Goal: Task Accomplishment & Management: Complete application form

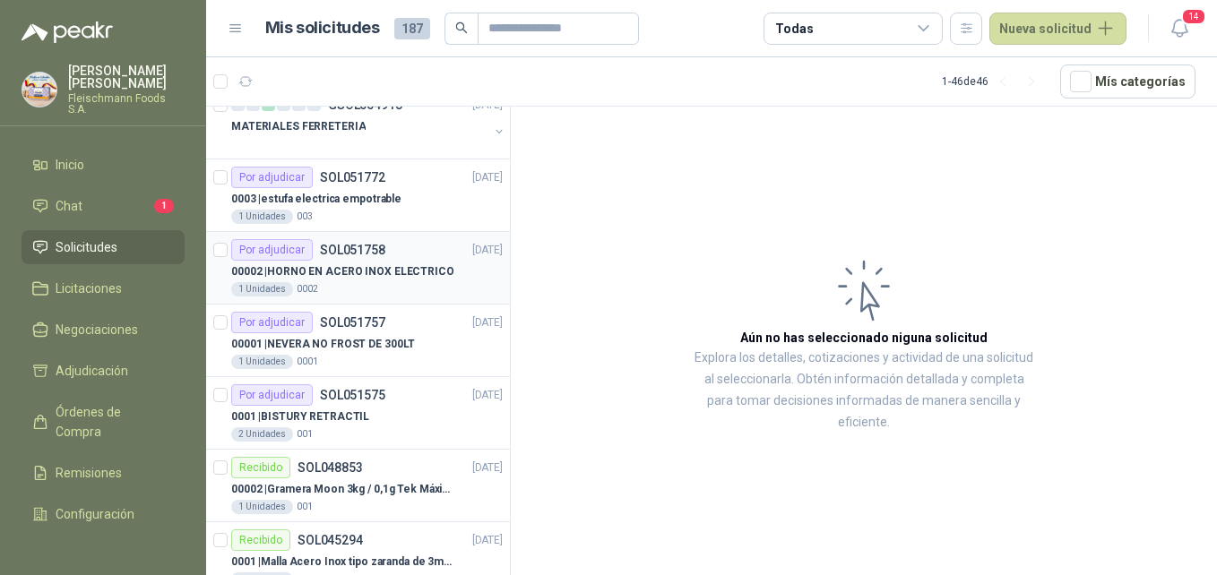
scroll to position [717, 0]
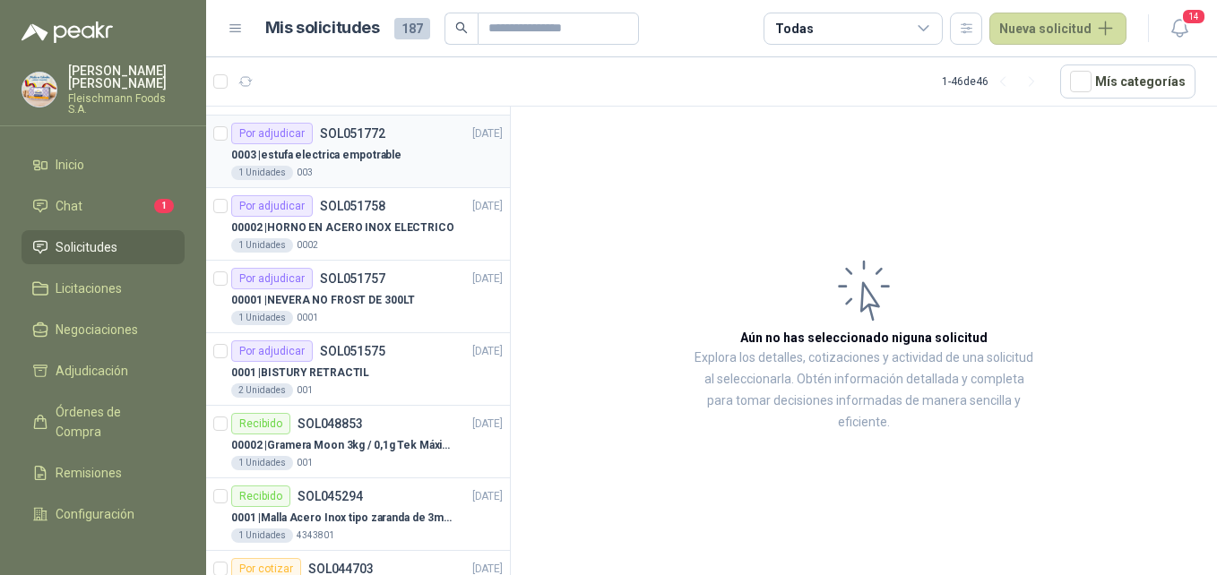
click at [359, 159] on p "0003 | estufa electrica empotrable" at bounding box center [316, 155] width 170 height 17
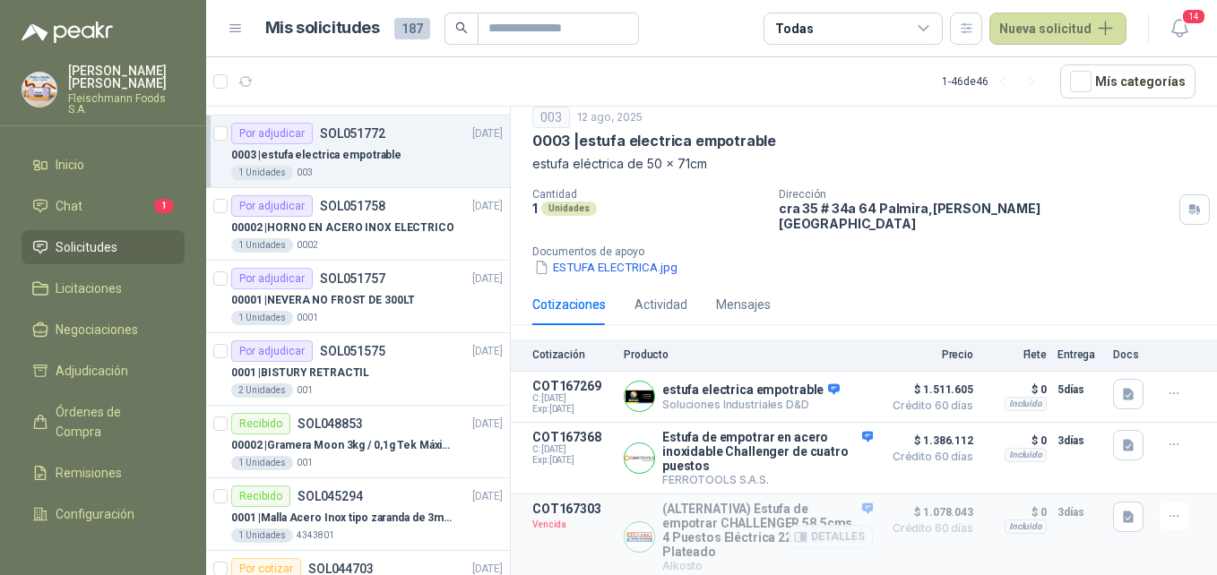
scroll to position [111, 0]
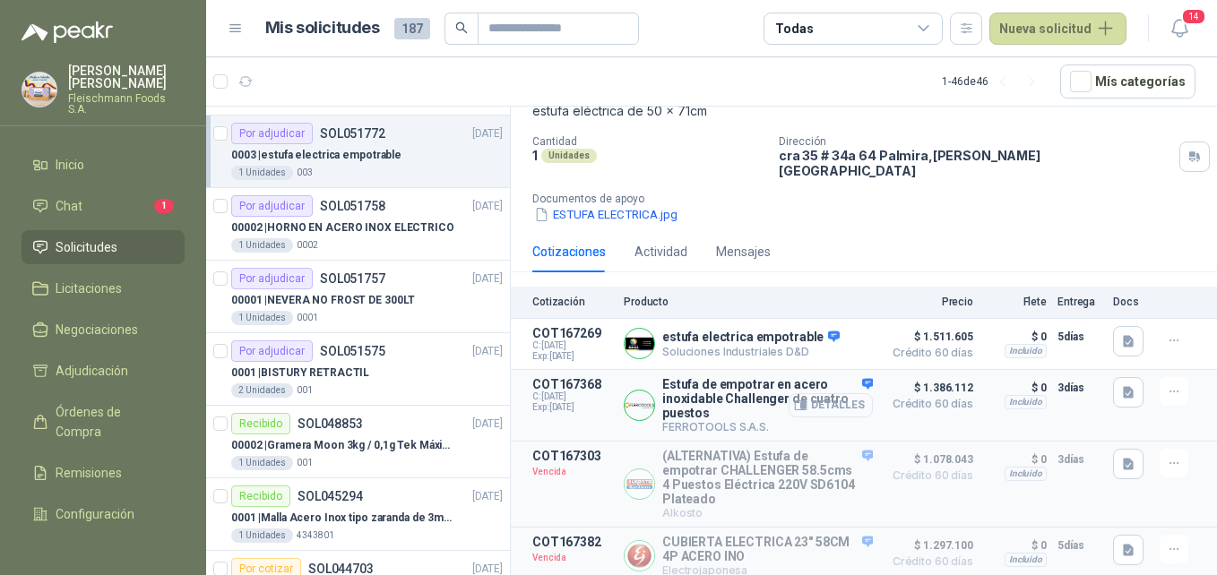
click at [841, 396] on button "Detalles" at bounding box center [830, 405] width 84 height 24
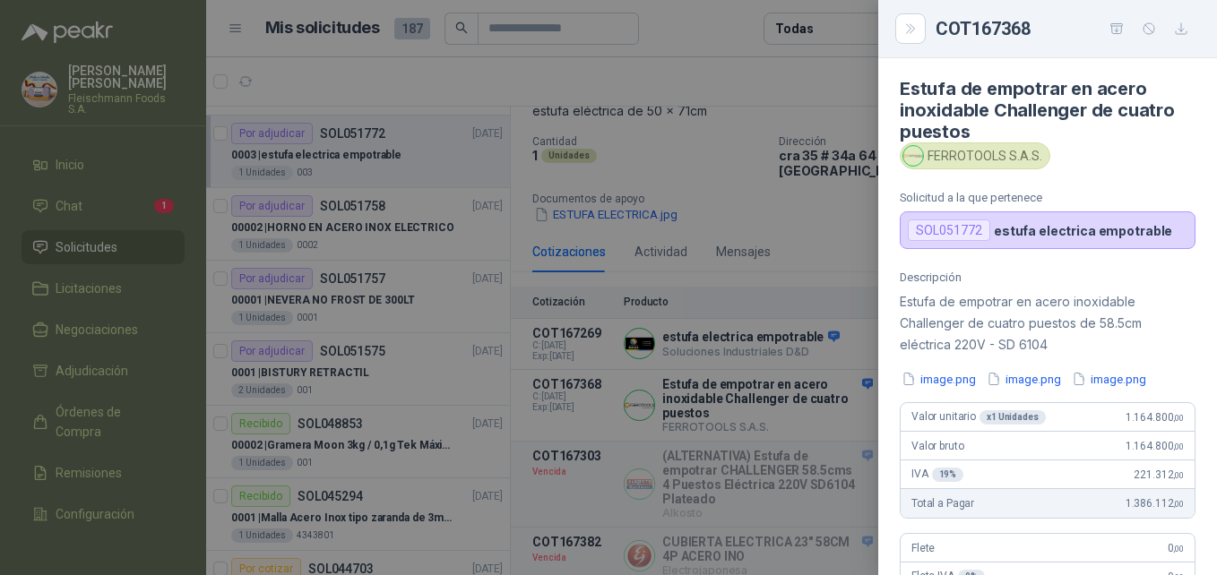
scroll to position [0, 0]
click at [1097, 39] on div "COT167368" at bounding box center [1065, 28] width 260 height 29
click at [1111, 30] on icon "button" at bounding box center [1116, 29] width 15 height 15
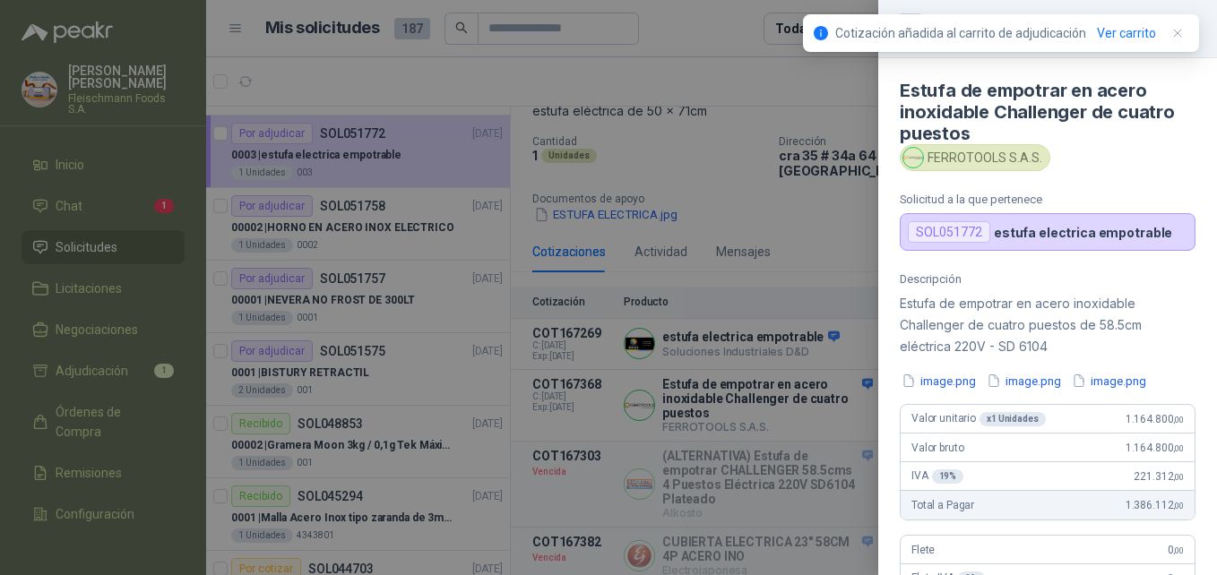
click at [853, 176] on div at bounding box center [608, 287] width 1217 height 575
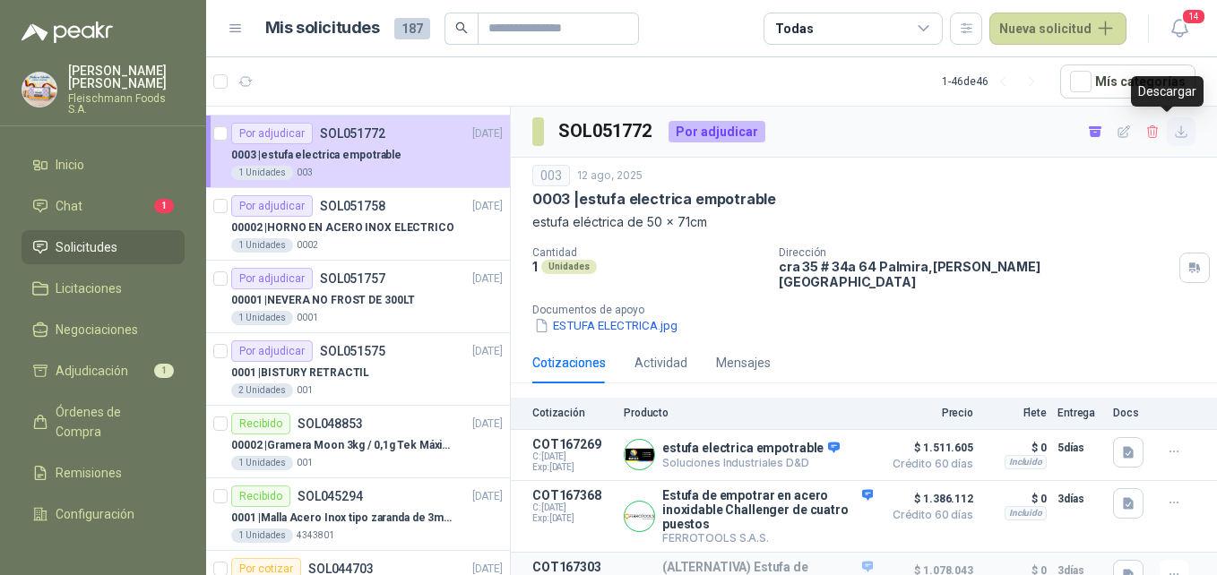
click at [1174, 128] on icon "button" at bounding box center [1181, 132] width 15 height 15
click at [332, 303] on p "00001 | NEVERA NO FROST DE 300LT" at bounding box center [323, 300] width 184 height 17
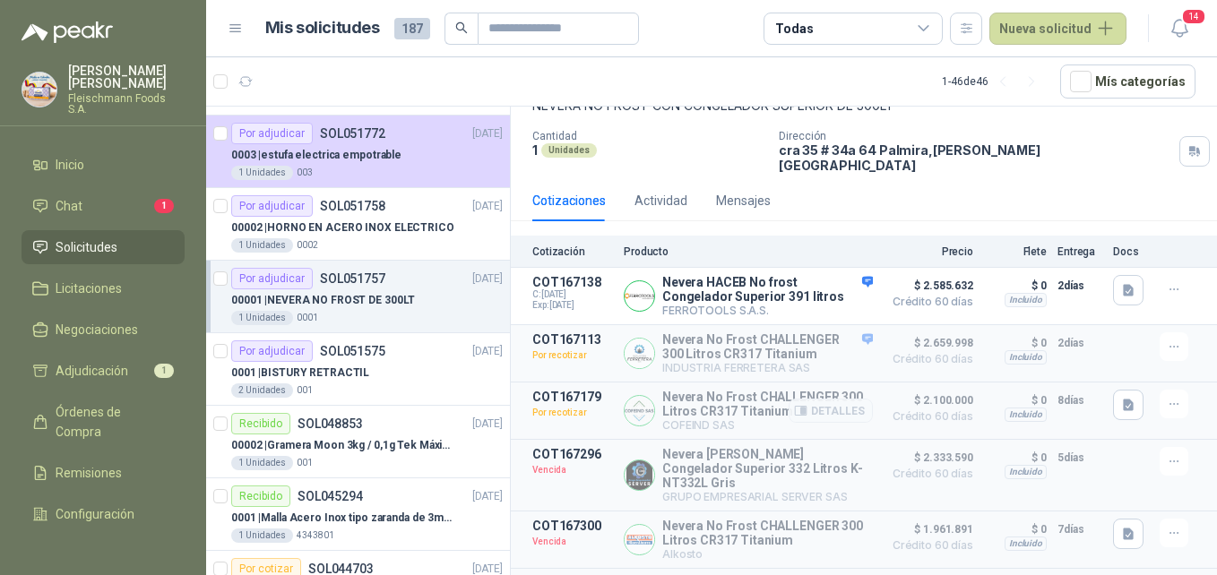
scroll to position [90, 0]
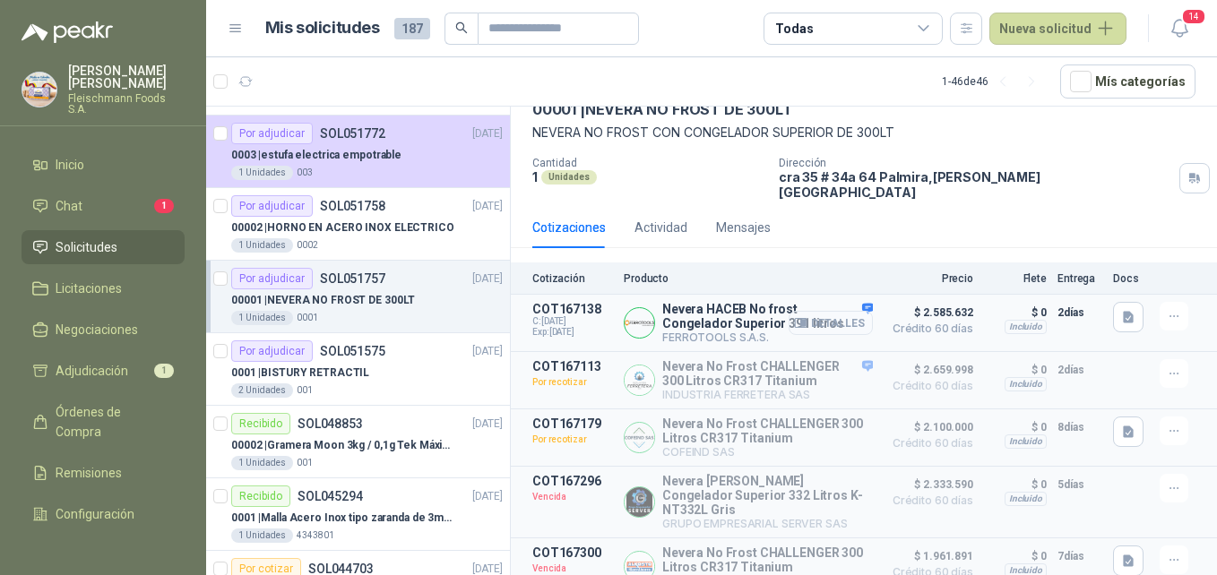
click at [846, 311] on button "Detalles" at bounding box center [830, 323] width 84 height 24
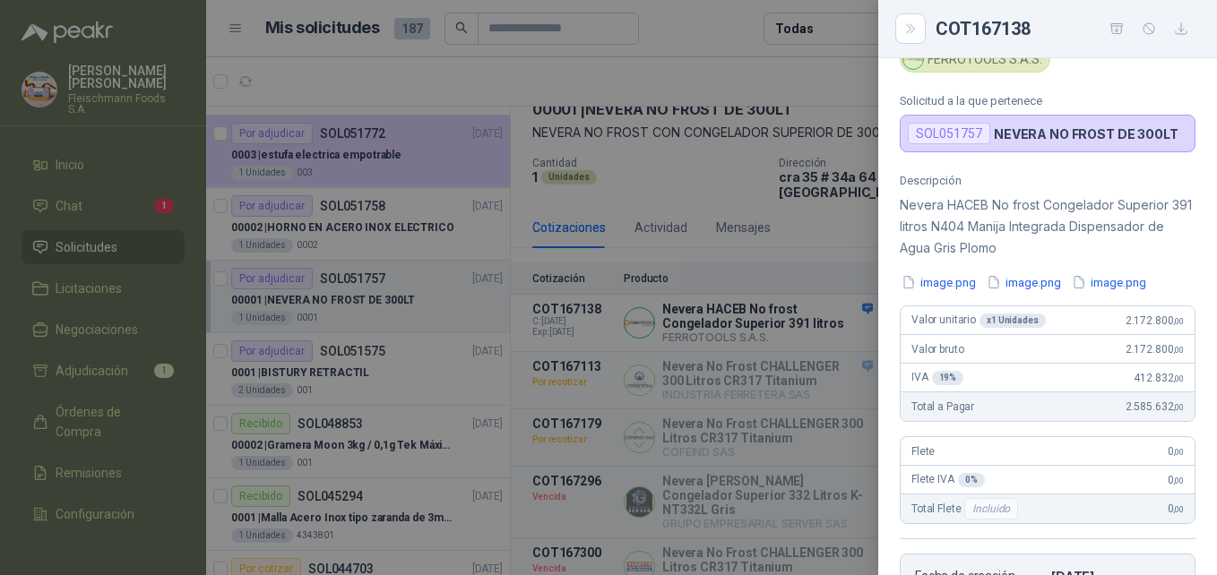
scroll to position [0, 0]
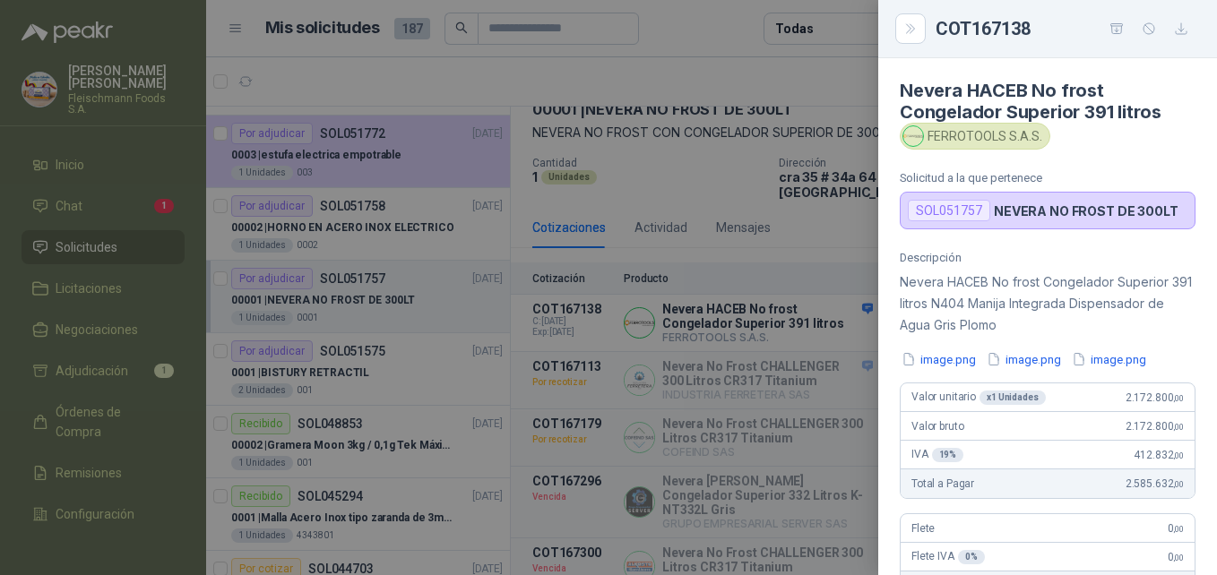
click at [813, 392] on div at bounding box center [608, 287] width 1217 height 575
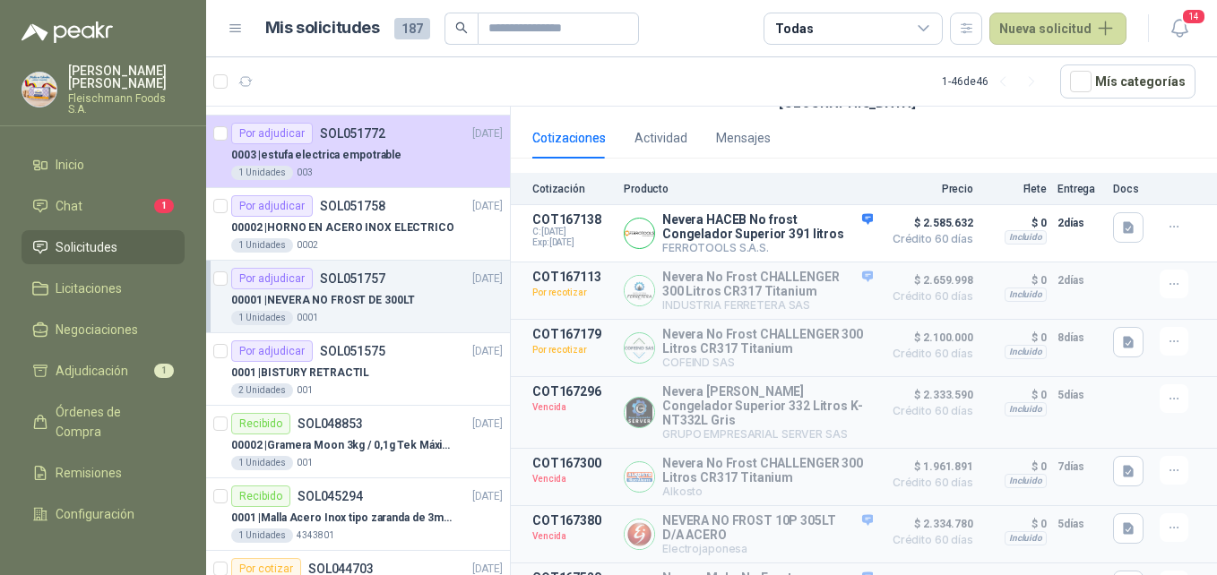
scroll to position [219, 0]
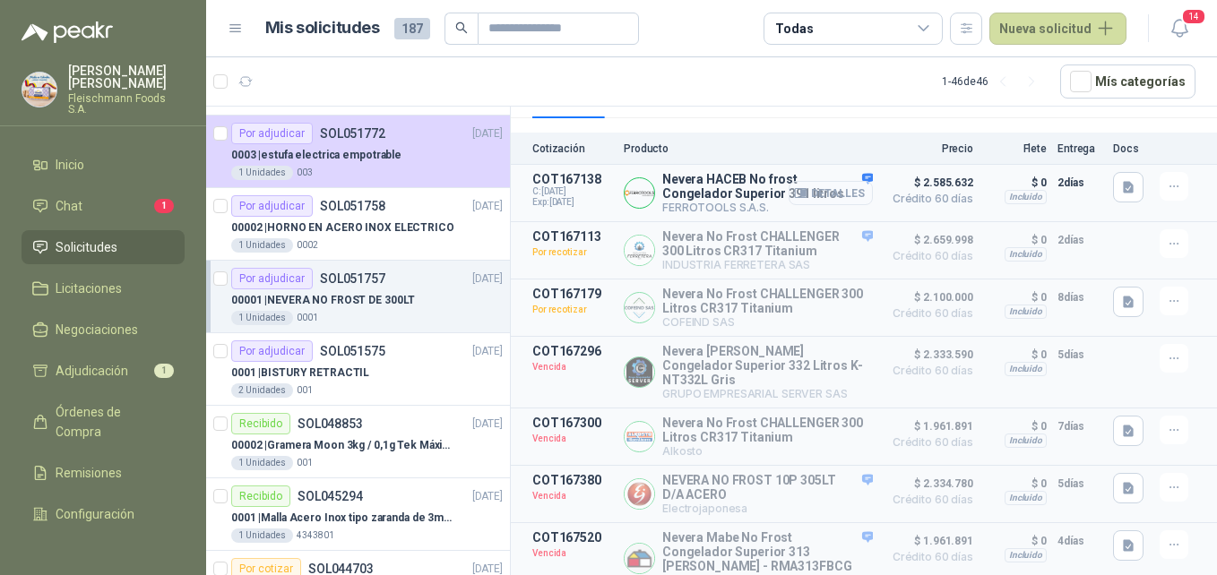
click at [845, 181] on button "Detalles" at bounding box center [830, 193] width 84 height 24
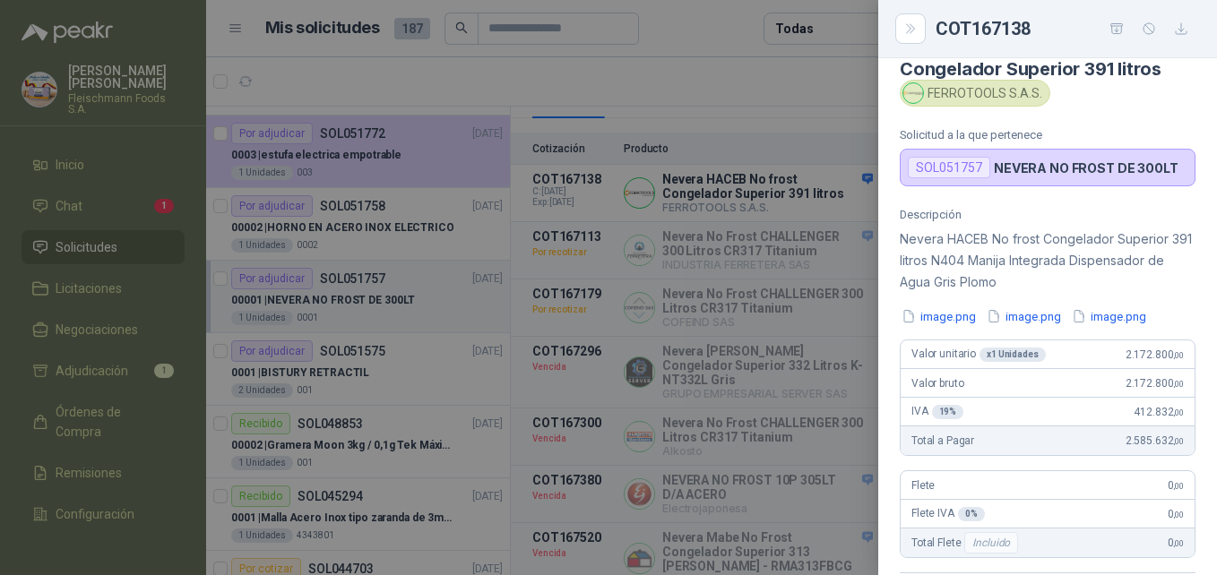
scroll to position [0, 0]
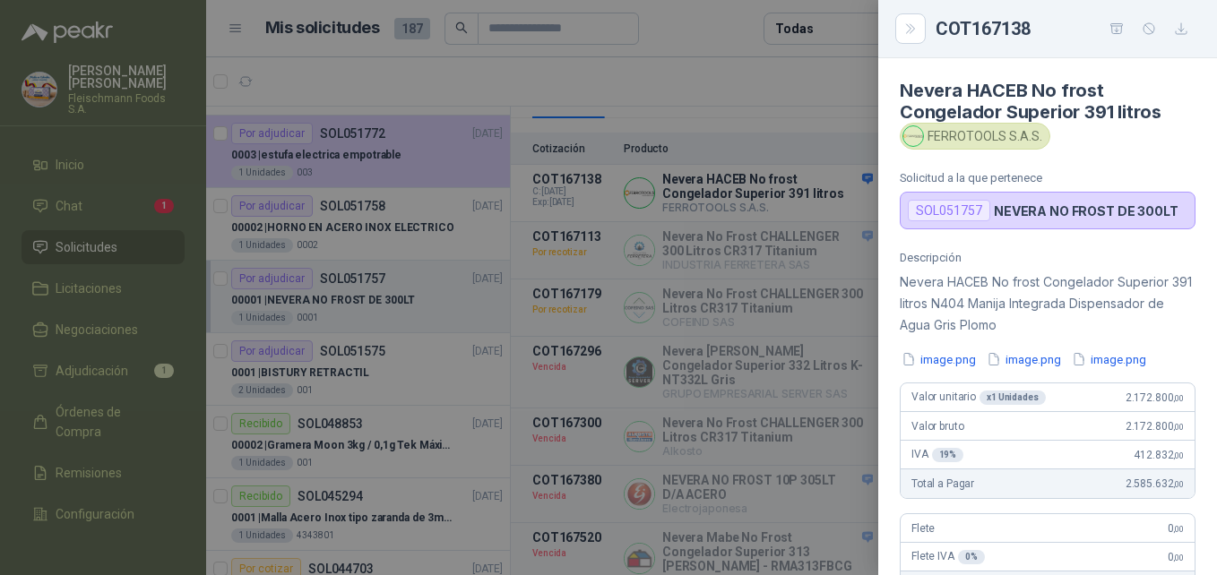
click at [876, 423] on div at bounding box center [608, 287] width 1217 height 575
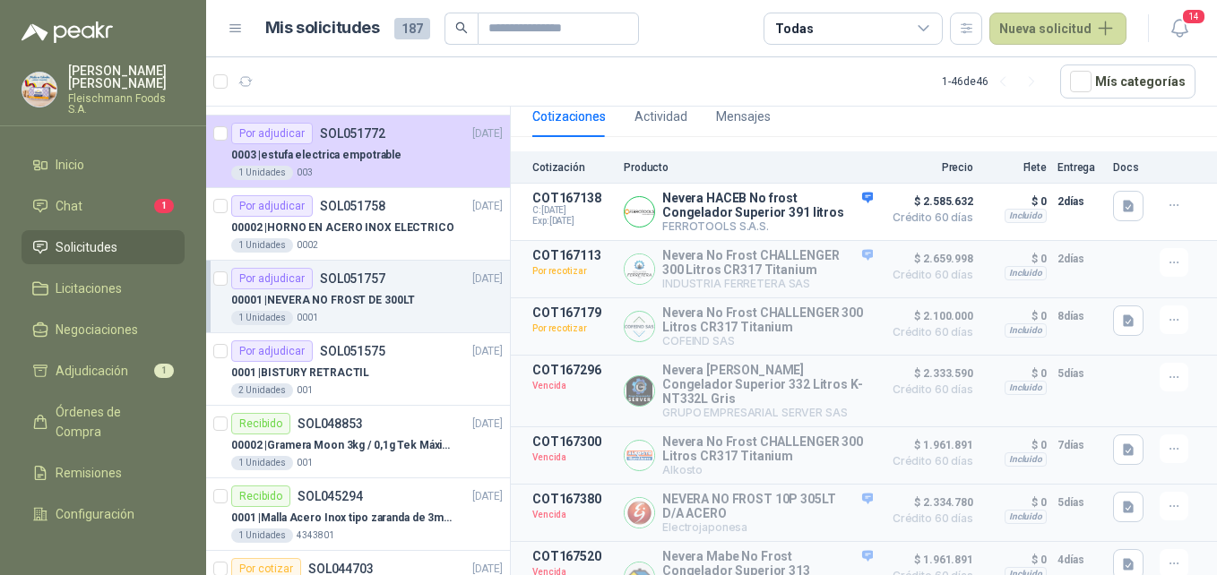
scroll to position [219, 0]
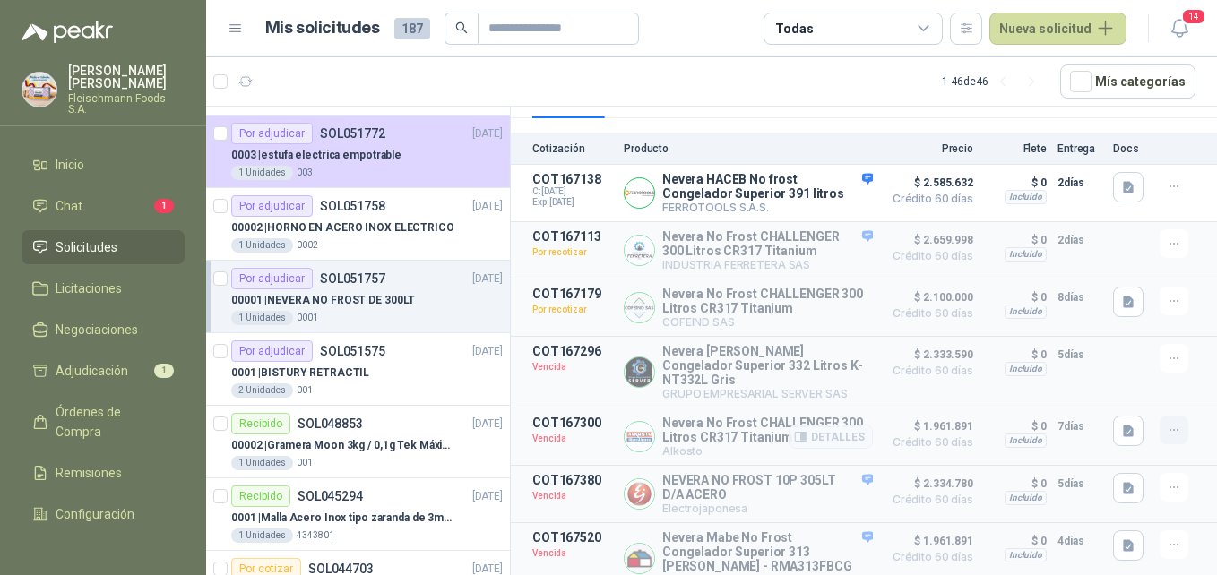
click at [1166, 423] on icon "button" at bounding box center [1173, 430] width 15 height 15
click at [1145, 374] on button "Solicitar Recotización" at bounding box center [1137, 371] width 143 height 29
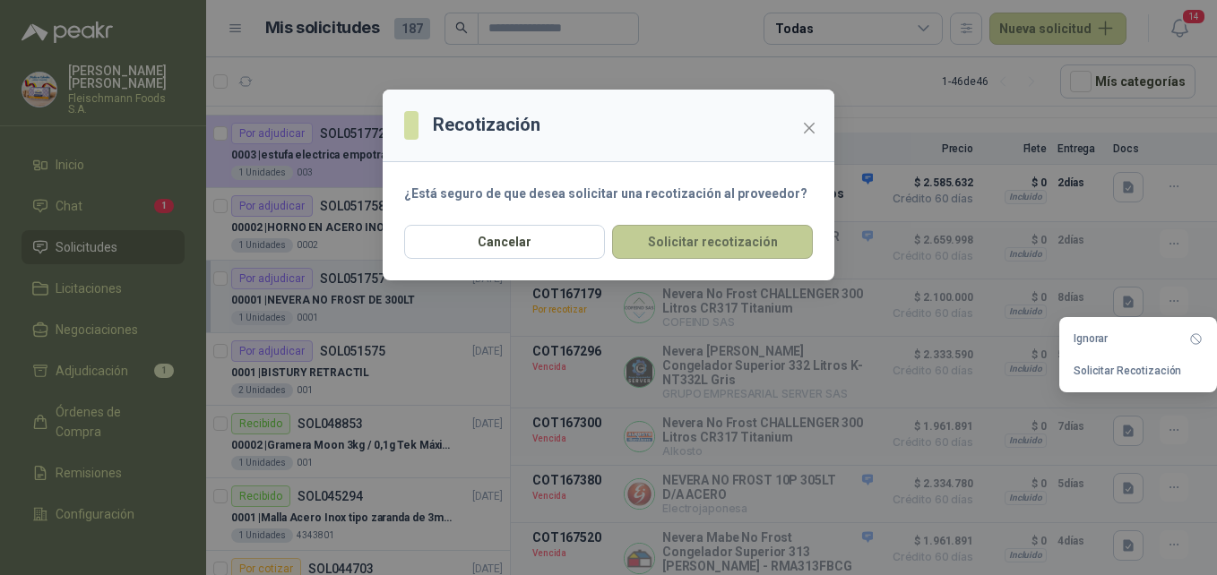
click at [711, 247] on button "Solicitar recotización" at bounding box center [712, 242] width 201 height 34
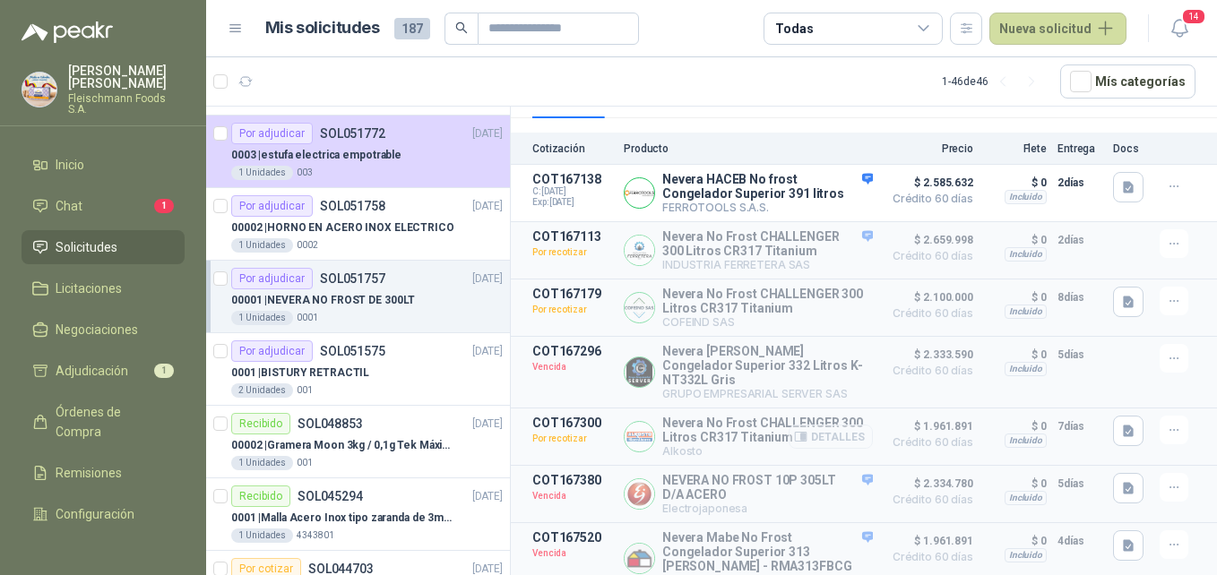
click at [850, 425] on button "Detalles" at bounding box center [830, 437] width 84 height 24
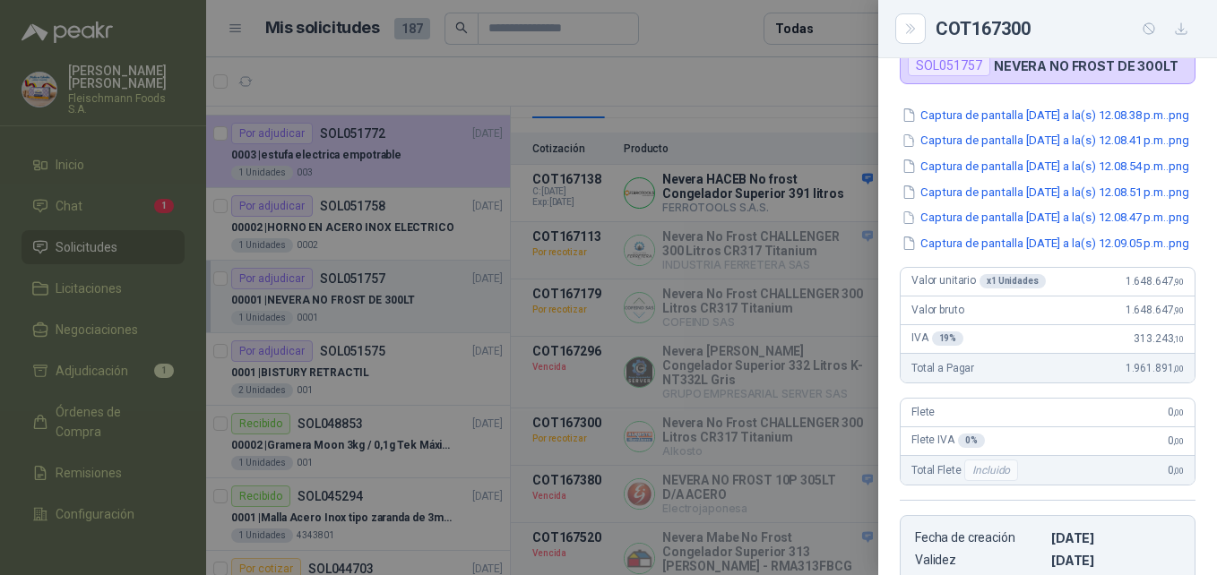
scroll to position [108, 0]
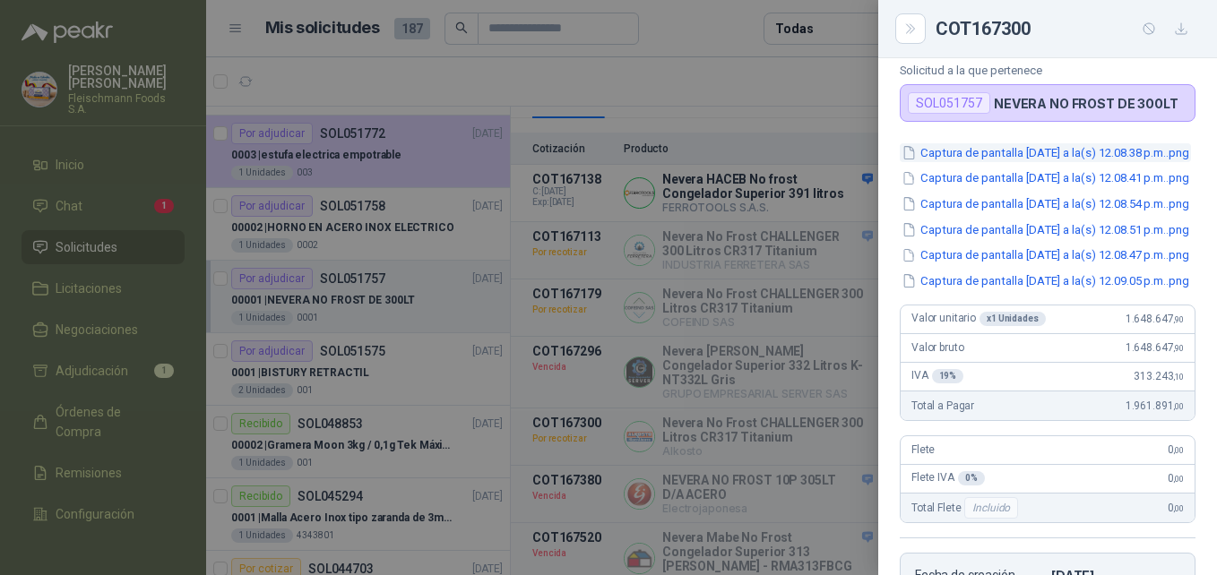
click at [1027, 162] on button "Captura de pantalla [DATE] a la(s) 12.08.38 p.m..png" at bounding box center [1044, 152] width 291 height 19
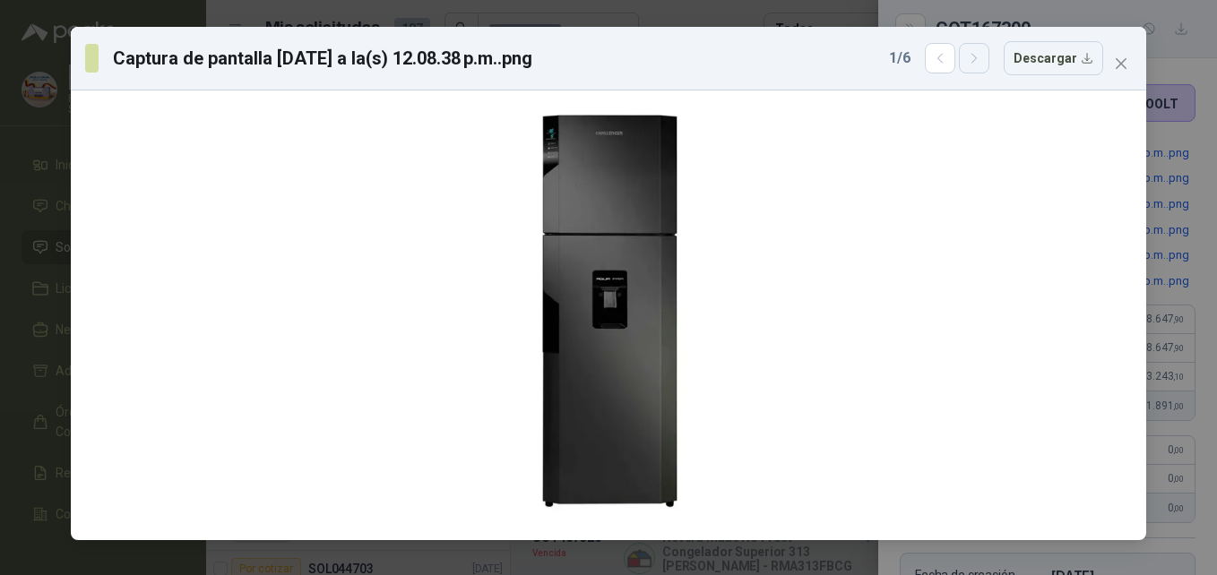
click at [981, 72] on button "button" at bounding box center [974, 58] width 30 height 30
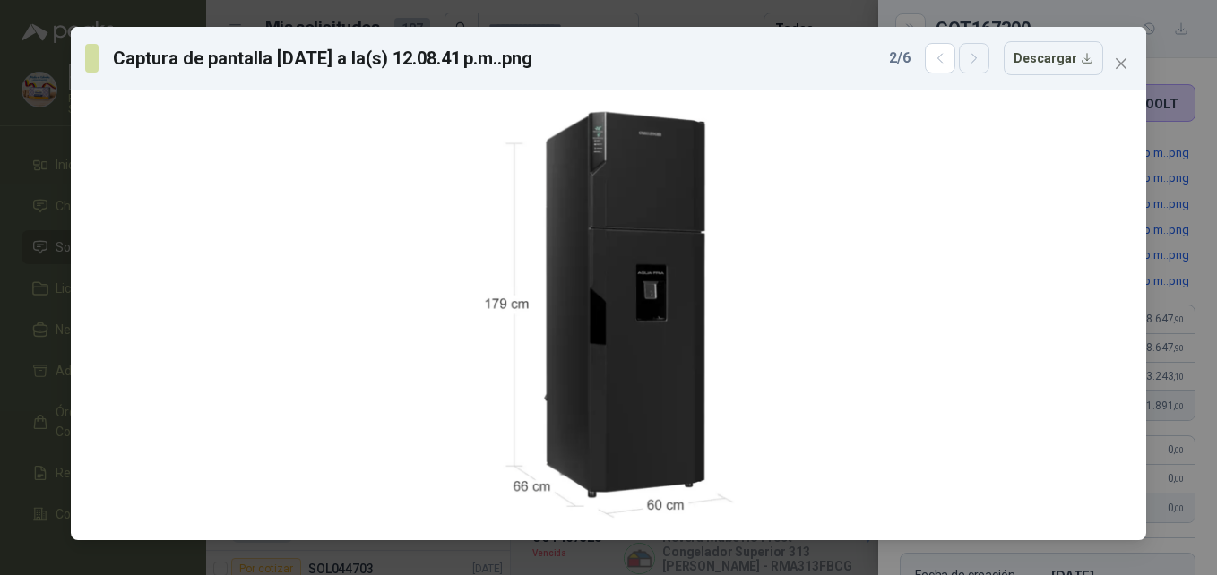
click at [981, 72] on button "button" at bounding box center [974, 58] width 30 height 30
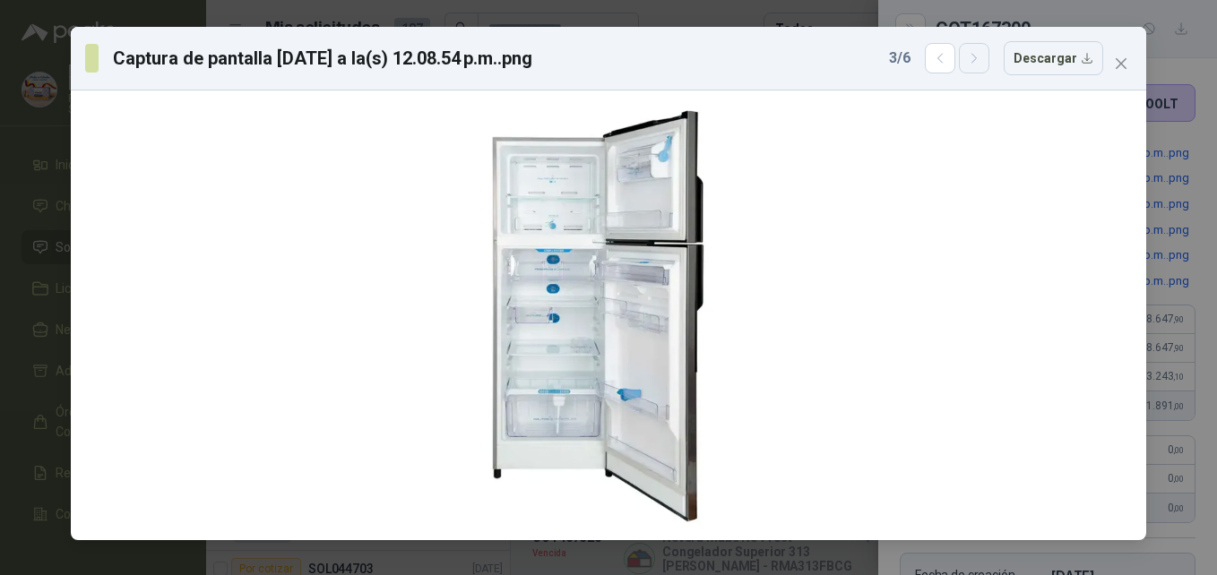
click at [982, 72] on button "button" at bounding box center [974, 58] width 30 height 30
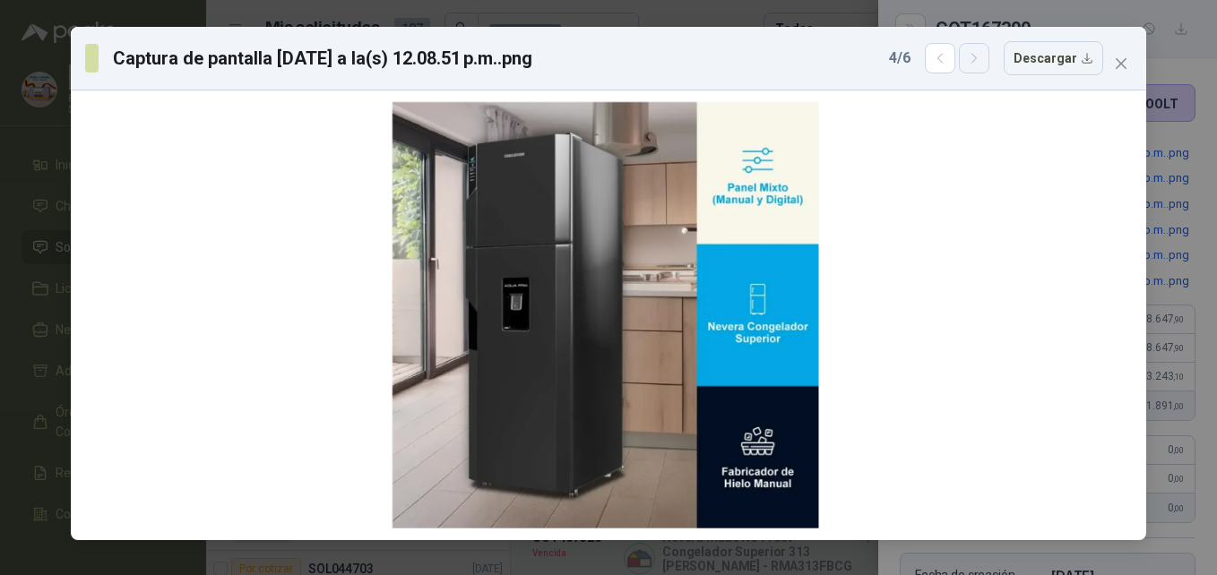
click at [989, 73] on button "button" at bounding box center [974, 58] width 30 height 30
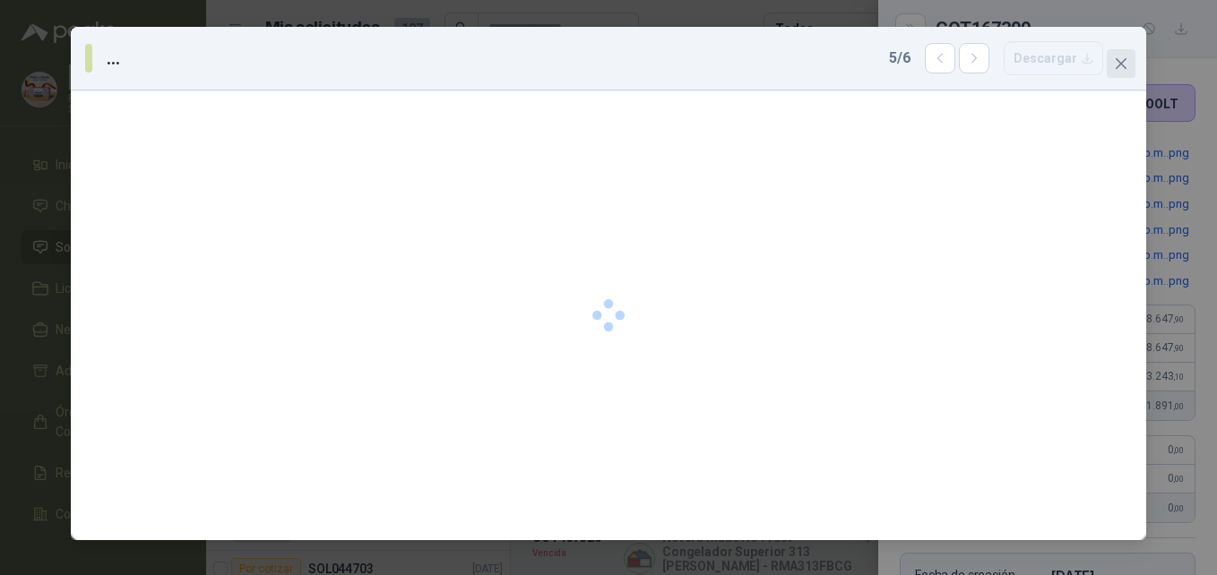
click at [1128, 67] on span "Close" at bounding box center [1120, 63] width 29 height 14
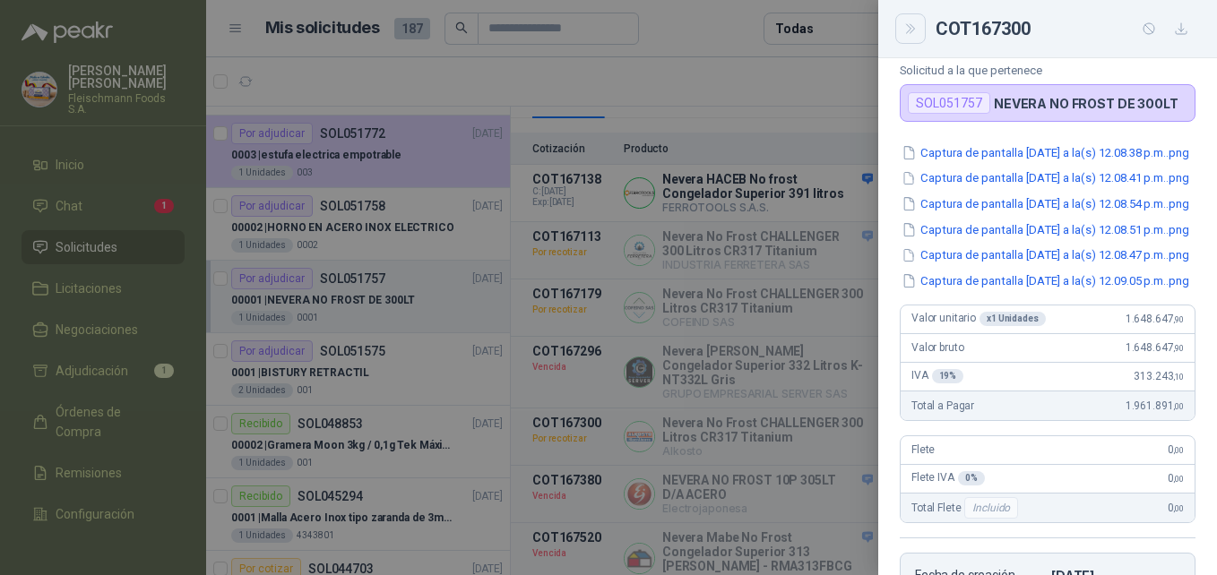
click at [907, 30] on icon "Close" at bounding box center [910, 29] width 15 height 15
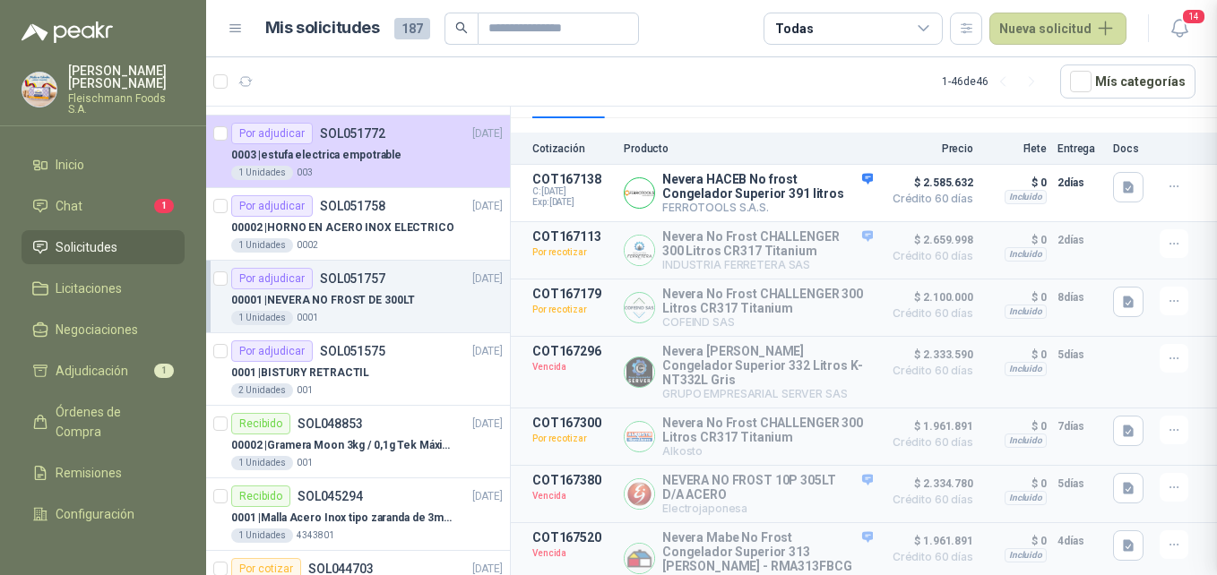
scroll to position [555, 0]
click at [848, 181] on button "Detalles" at bounding box center [830, 193] width 84 height 24
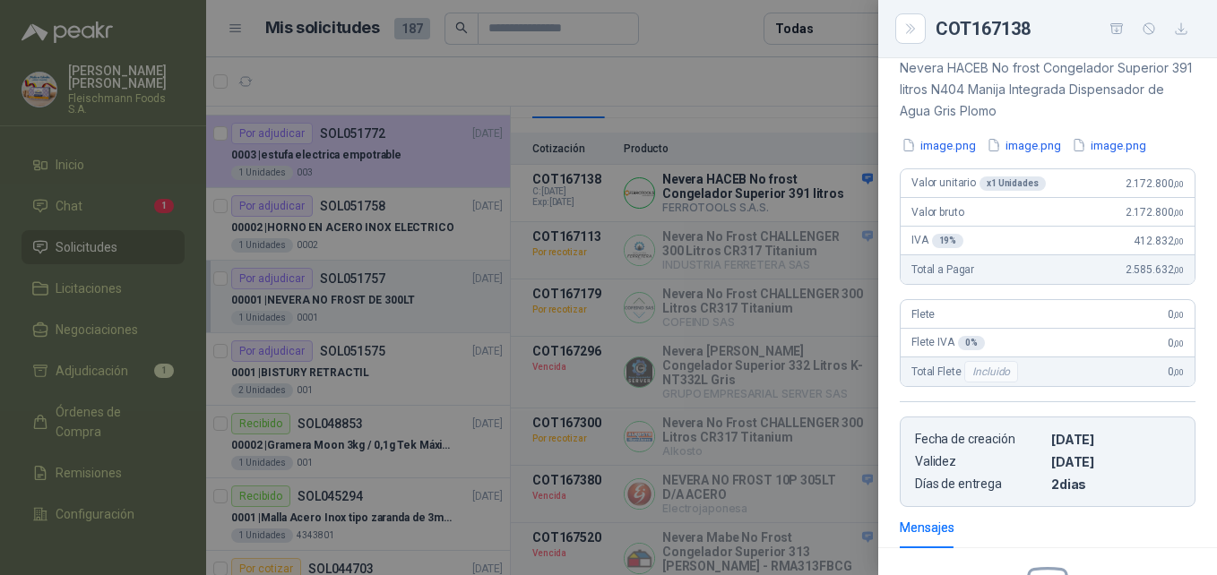
scroll to position [0, 0]
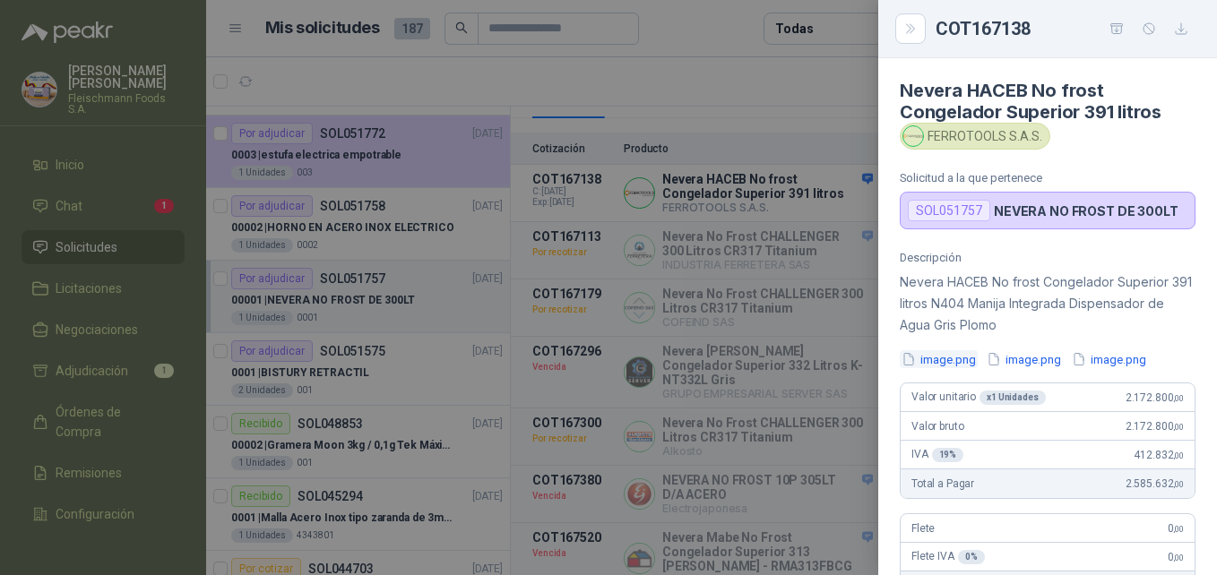
click at [959, 355] on button "image.png" at bounding box center [938, 359] width 78 height 19
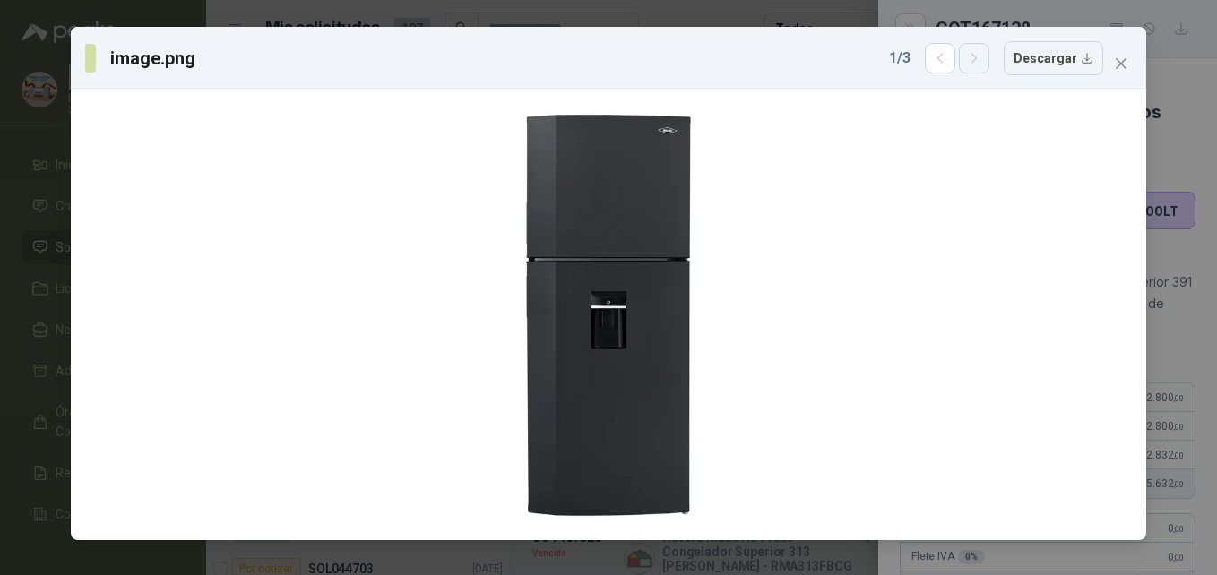
click at [982, 65] on icon "button" at bounding box center [974, 58] width 15 height 15
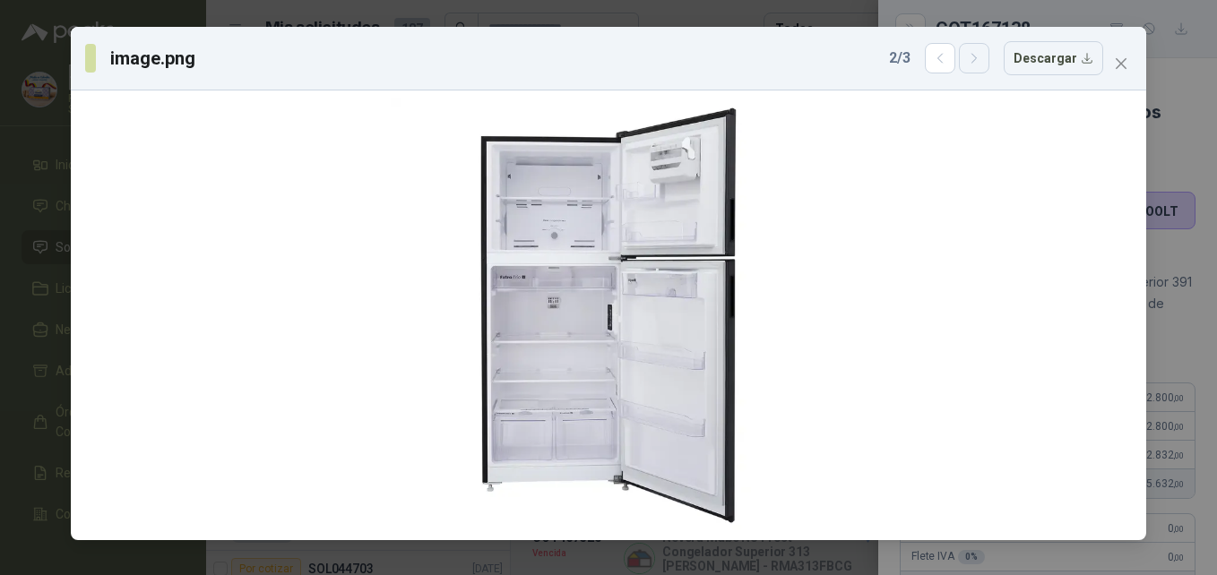
click at [982, 65] on icon "button" at bounding box center [974, 58] width 15 height 15
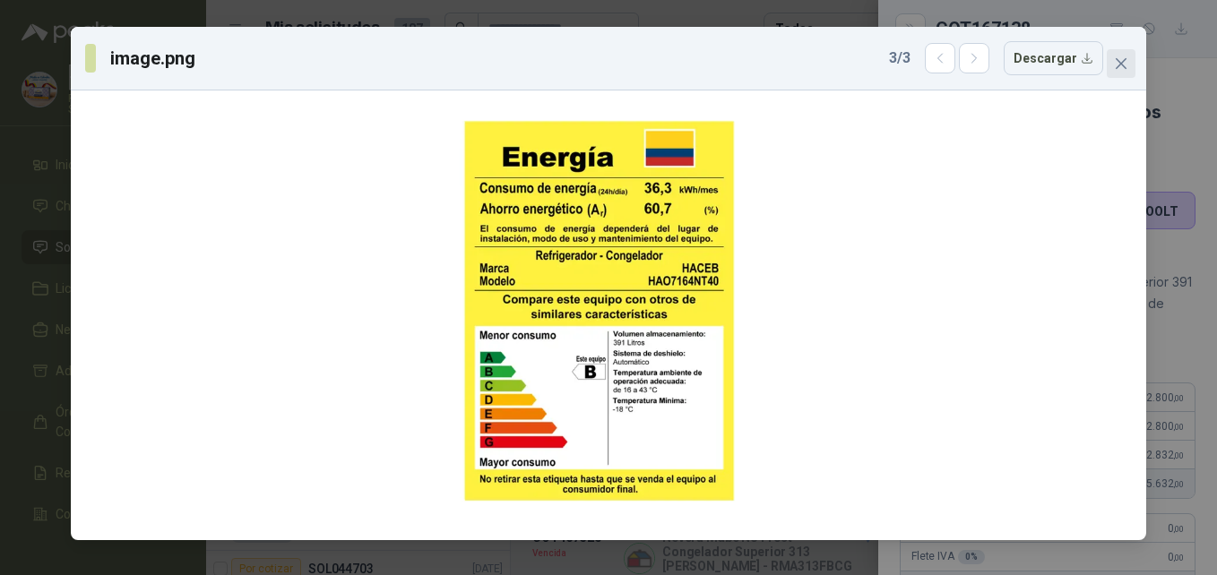
click at [1122, 71] on button "Close" at bounding box center [1120, 63] width 29 height 29
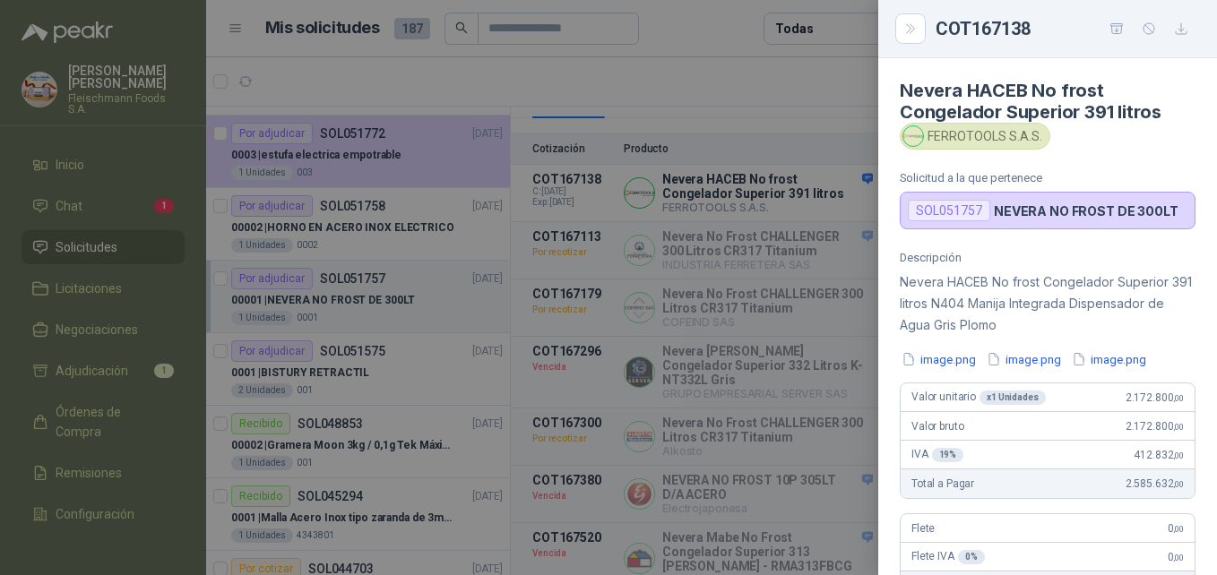
click at [901, 46] on div "COT167138" at bounding box center [1047, 29] width 339 height 58
click at [909, 37] on button "Close" at bounding box center [910, 28] width 30 height 30
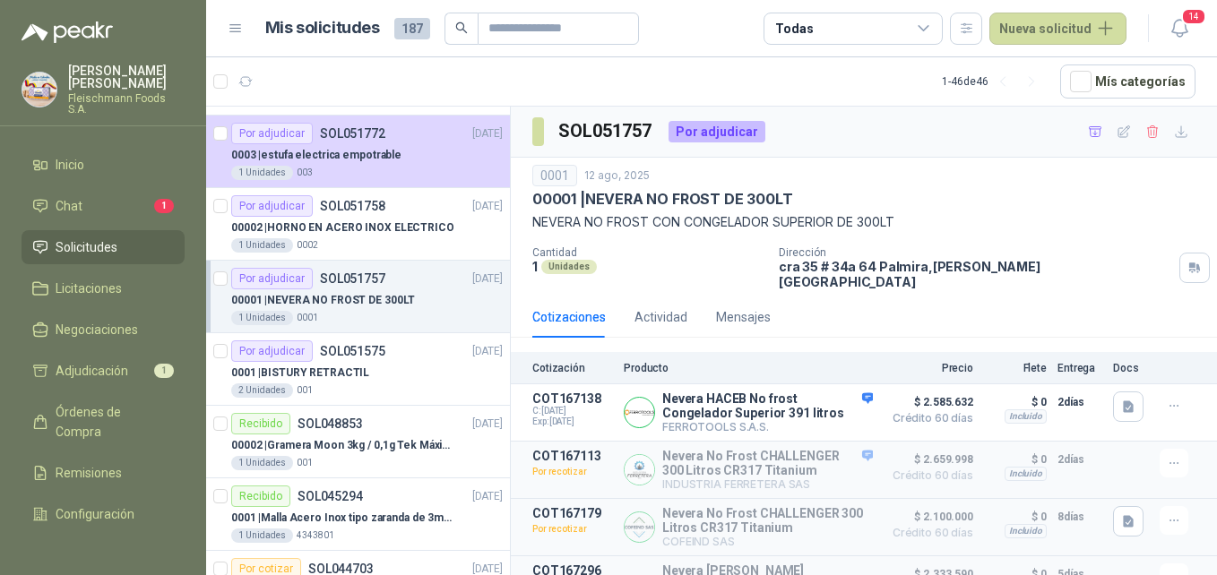
click at [1161, 116] on div "SOL051757 Por adjudicar" at bounding box center [864, 132] width 706 height 51
click at [1174, 140] on button "button" at bounding box center [1180, 131] width 29 height 29
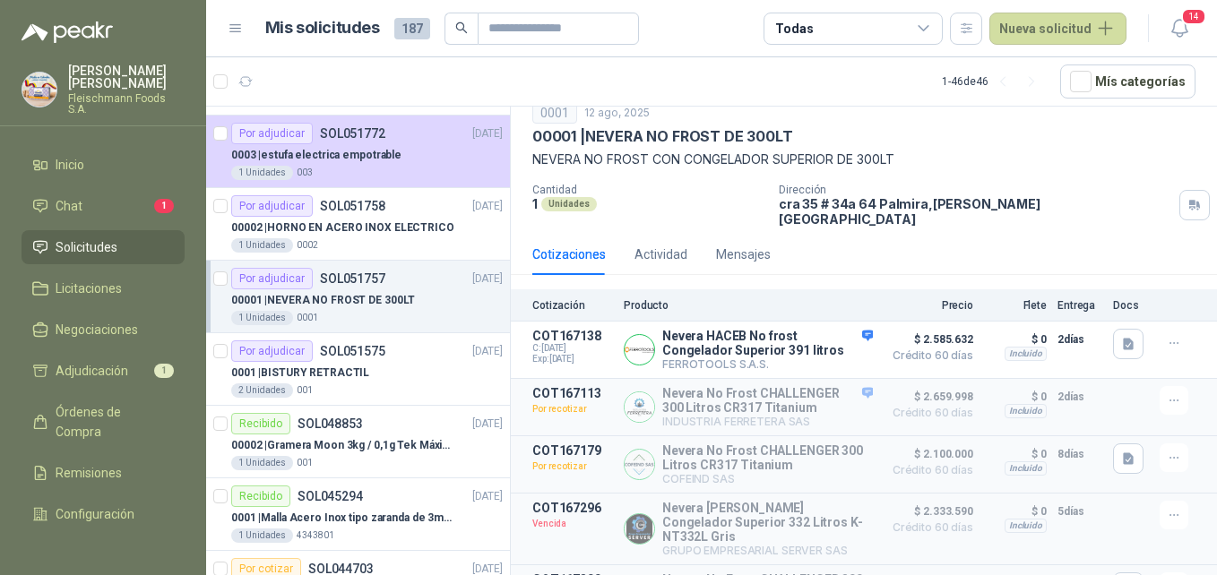
scroll to position [90, 0]
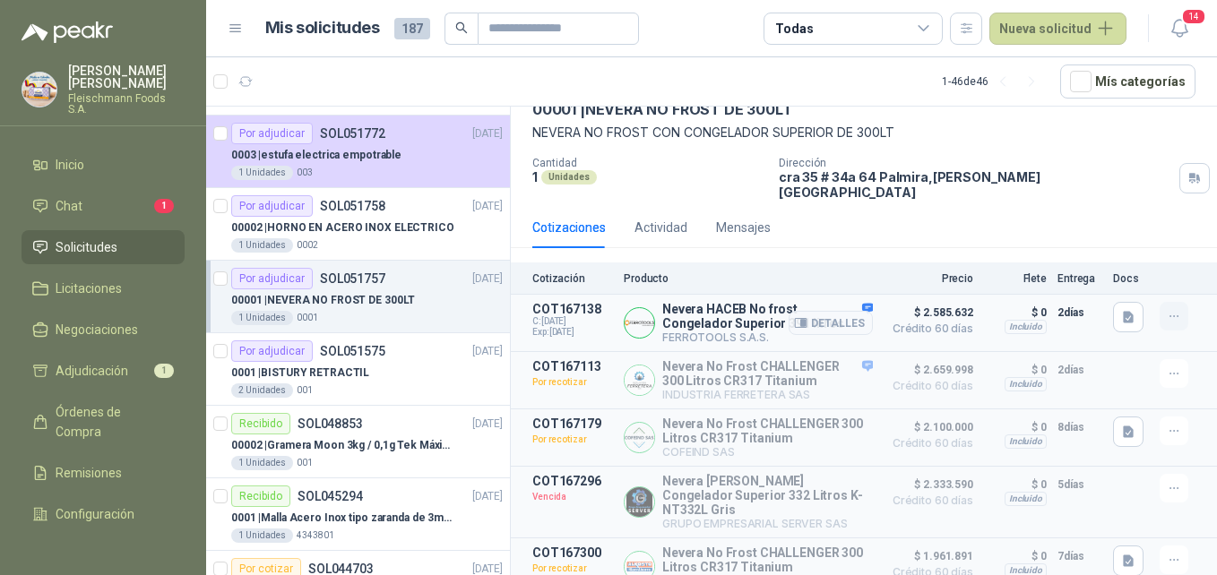
click at [1167, 312] on button "button" at bounding box center [1173, 316] width 29 height 29
click at [1193, 238] on icon "button" at bounding box center [1195, 232] width 13 height 13
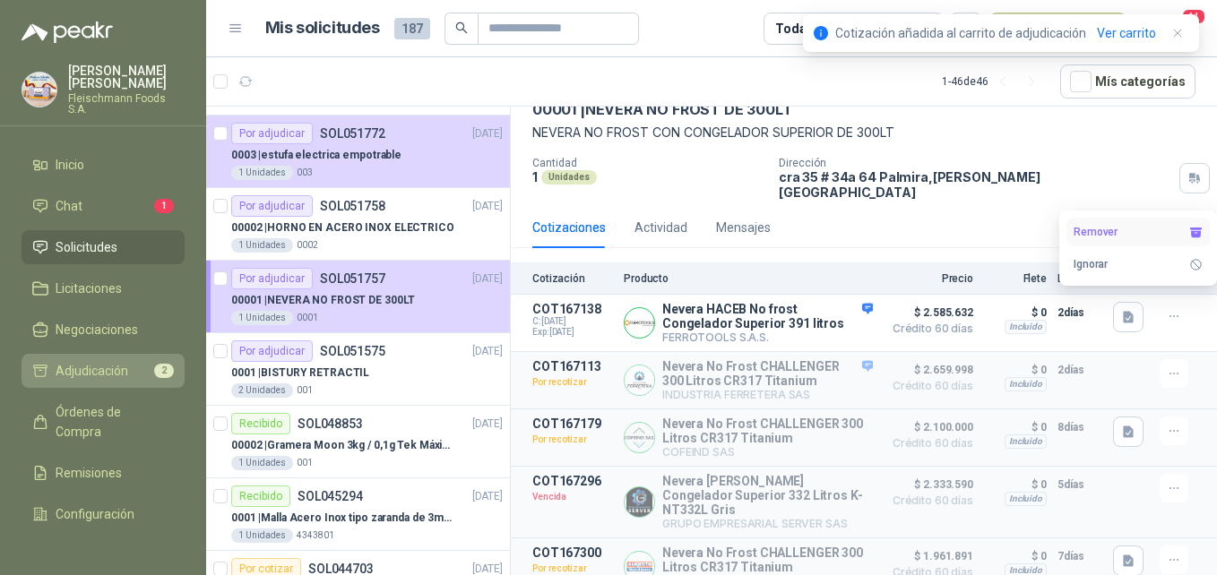
click at [128, 361] on li "Adjudicación 2" at bounding box center [103, 371] width 142 height 20
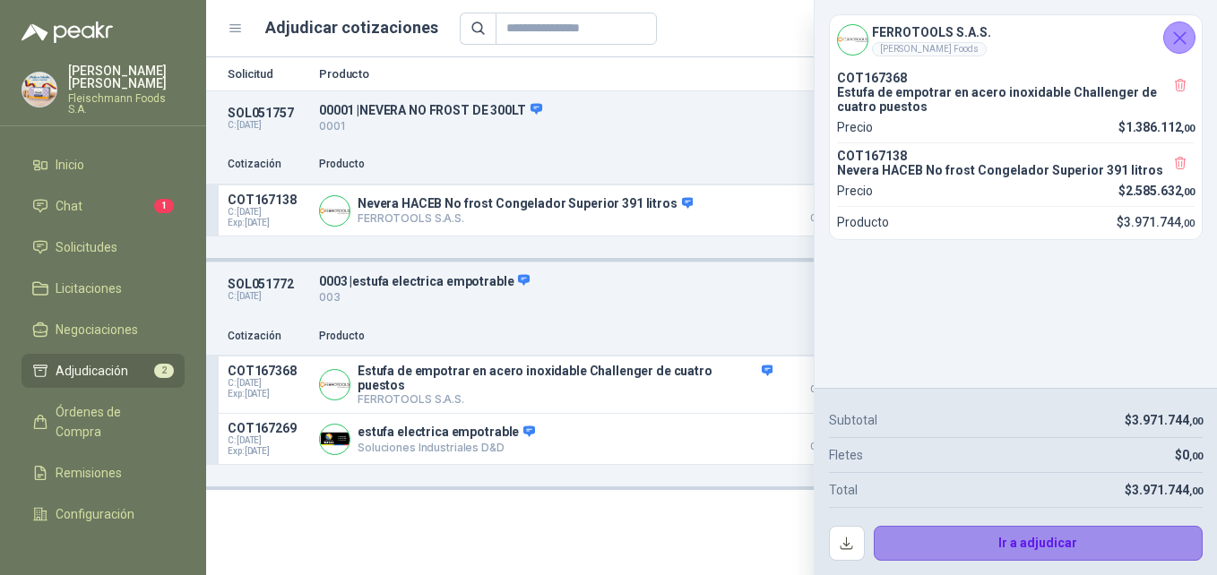
click at [968, 538] on button "Ir a adjudicar" at bounding box center [1039, 544] width 330 height 36
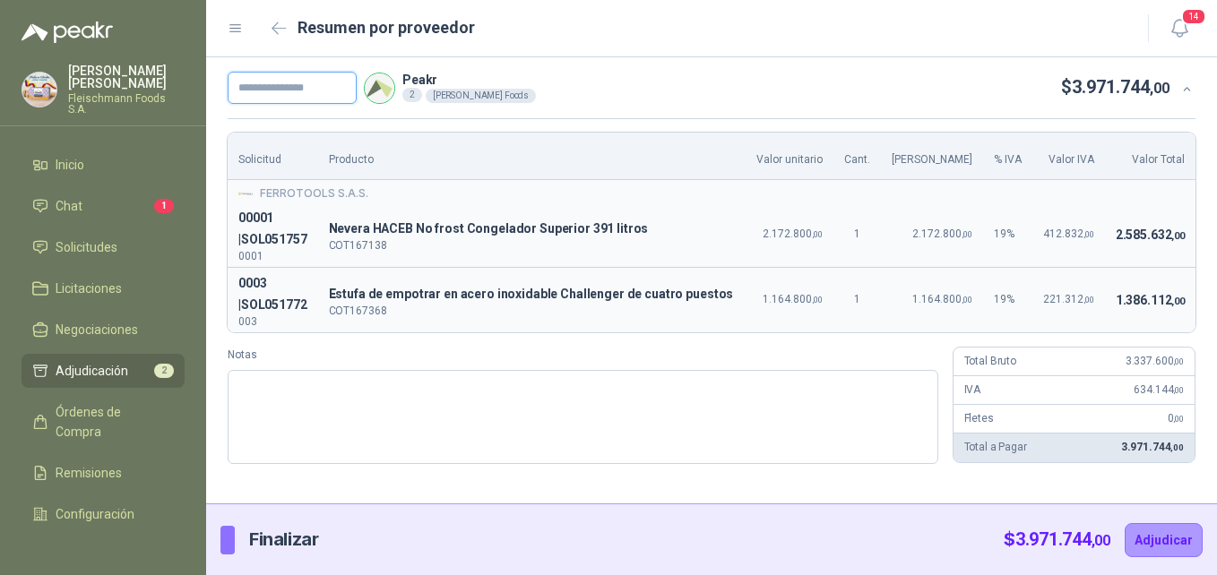
click at [277, 90] on input "text" at bounding box center [292, 88] width 129 height 32
paste input "*******"
type input "*******"
click at [1134, 533] on button "Adjudicar" at bounding box center [1163, 540] width 78 height 34
